Goal: Transaction & Acquisition: Purchase product/service

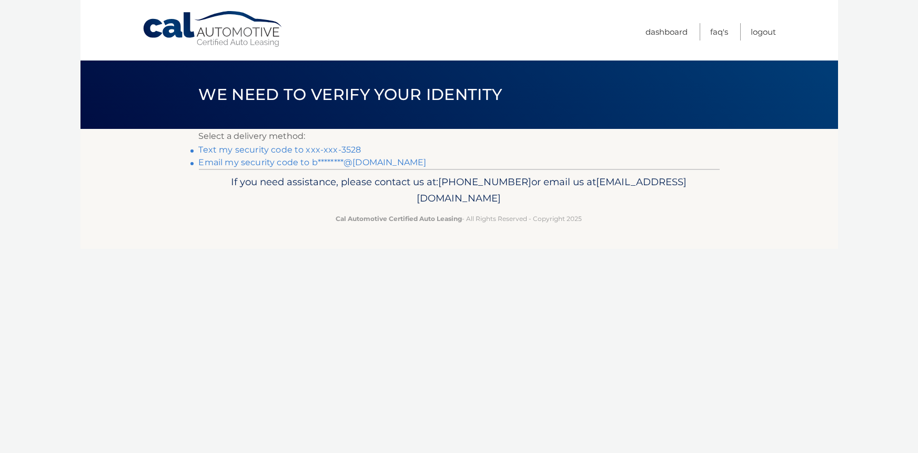
click at [324, 164] on link "Email my security code to b********@[DOMAIN_NAME]" at bounding box center [313, 162] width 228 height 10
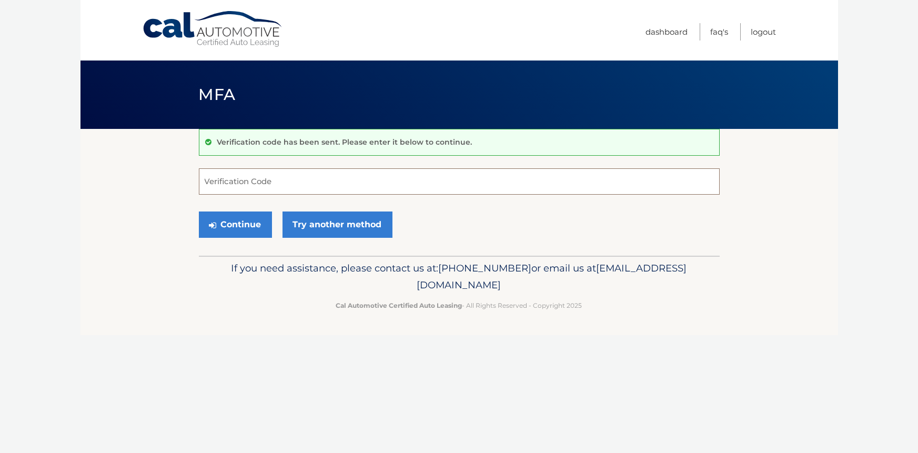
click at [340, 175] on input "Verification Code" at bounding box center [459, 181] width 521 height 26
type input "261640"
click at [199, 211] on button "Continue" at bounding box center [235, 224] width 73 height 26
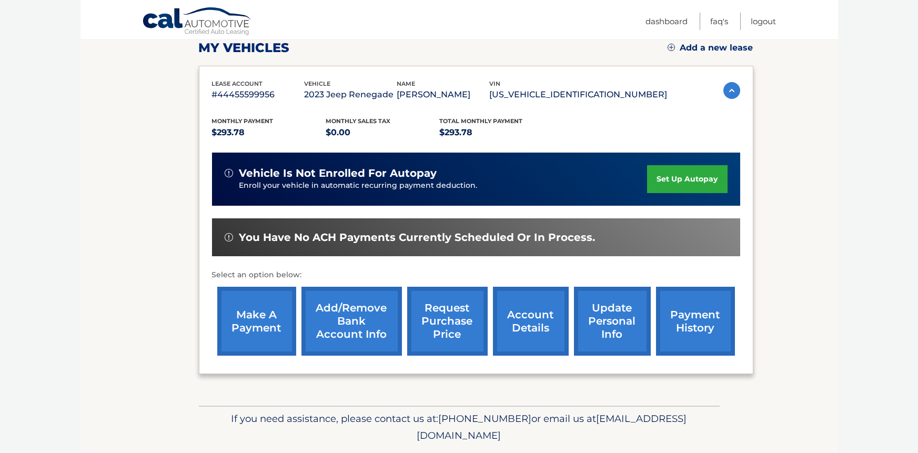
scroll to position [160, 0]
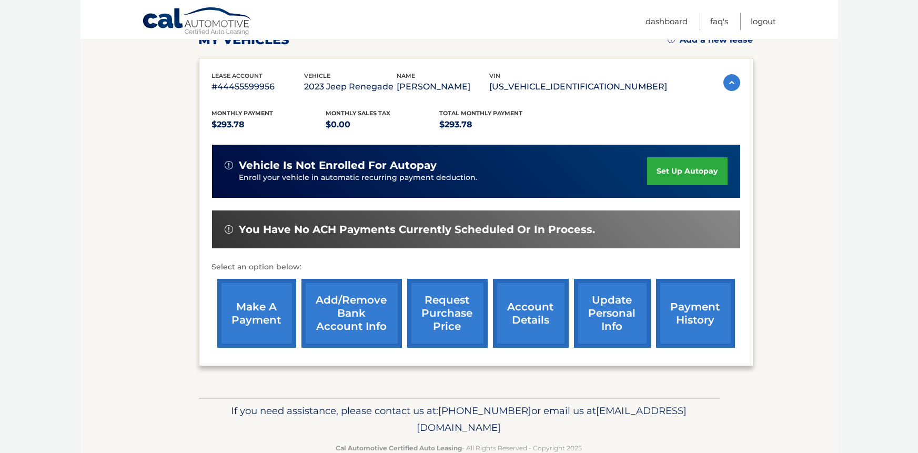
click at [275, 309] on link "make a payment" at bounding box center [256, 313] width 79 height 69
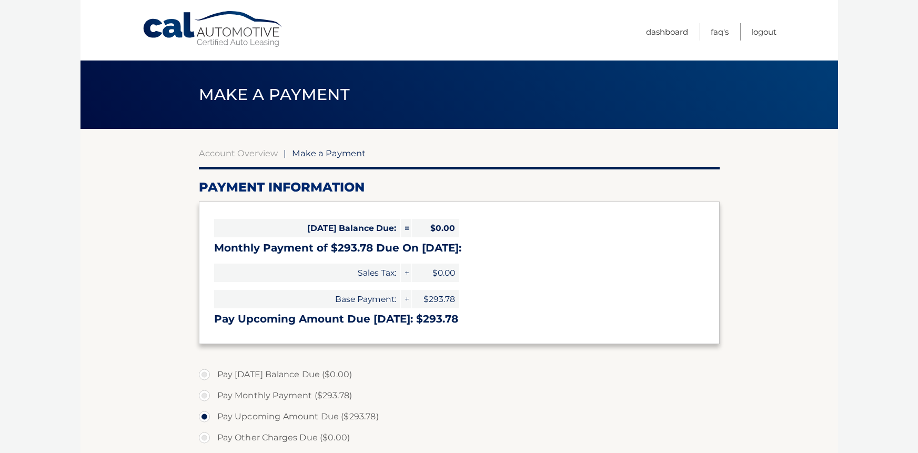
select select "M2YzZTBhNWMtMjBhZC00NzRhLTgyNmItNzRlMGFlOTY3YzQx"
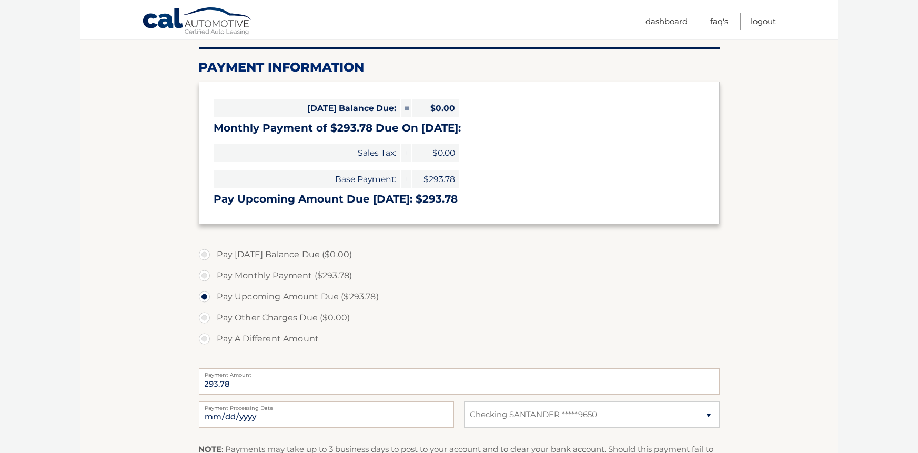
scroll to position [154, 0]
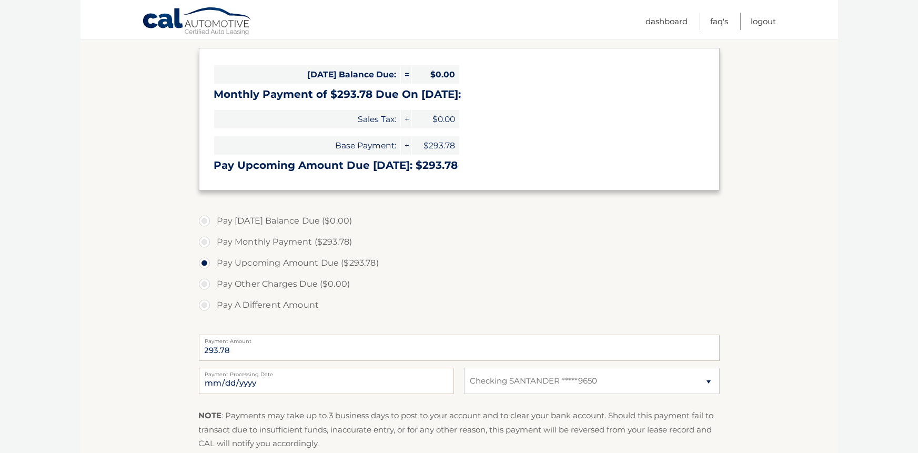
drag, startPoint x: 917, startPoint y: 47, endPoint x: 915, endPoint y: 207, distance: 159.9
click at [915, 207] on html "Cal Automotive Menu Dashboard FAQ's Logout" at bounding box center [459, 72] width 918 height 453
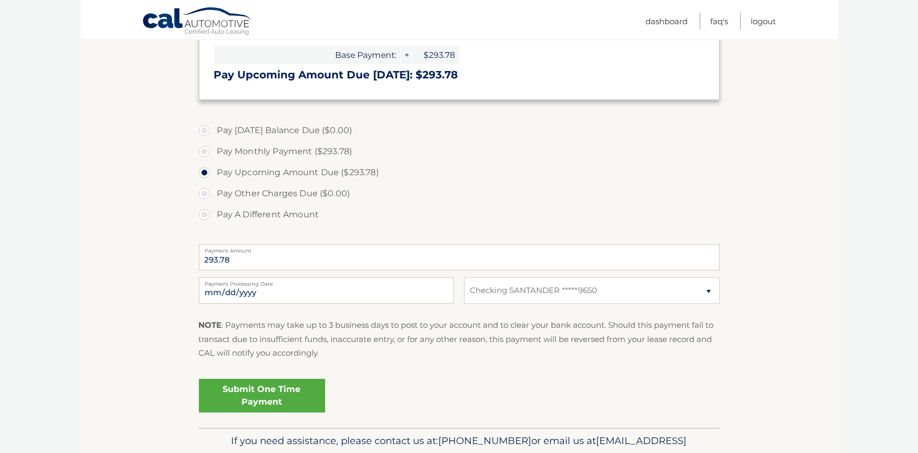
scroll to position [245, 0]
click at [222, 393] on link "Submit One Time Payment" at bounding box center [262, 395] width 126 height 34
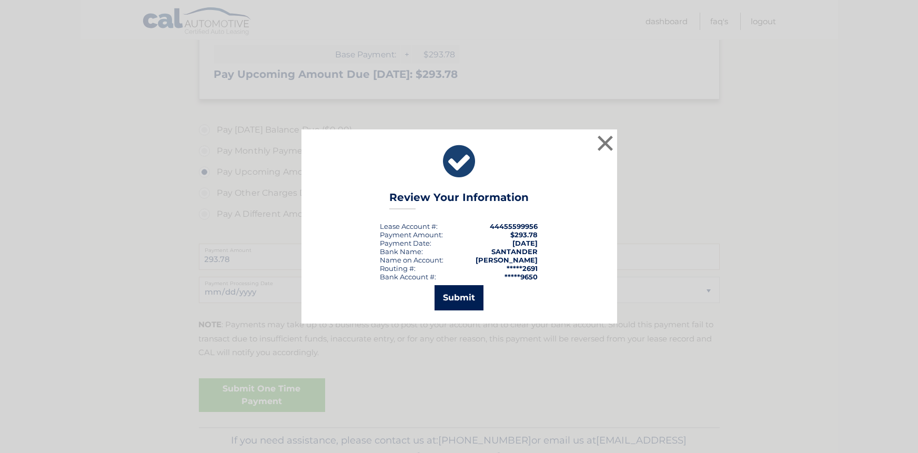
click at [457, 302] on button "Submit" at bounding box center [459, 297] width 49 height 25
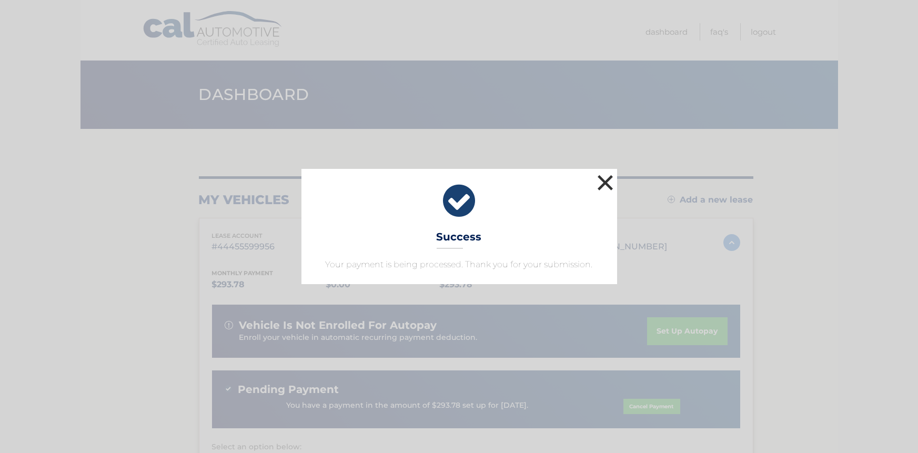
click at [600, 186] on button "×" at bounding box center [605, 182] width 21 height 21
